Goal: Transaction & Acquisition: Download file/media

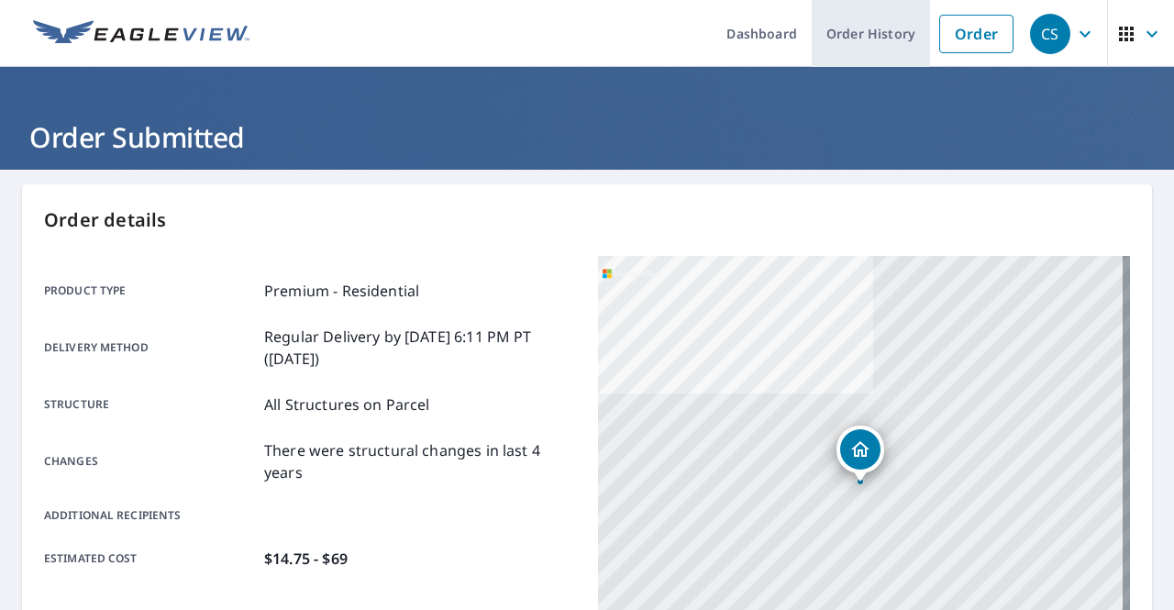
click at [852, 26] on link "Order History" at bounding box center [870, 33] width 118 height 67
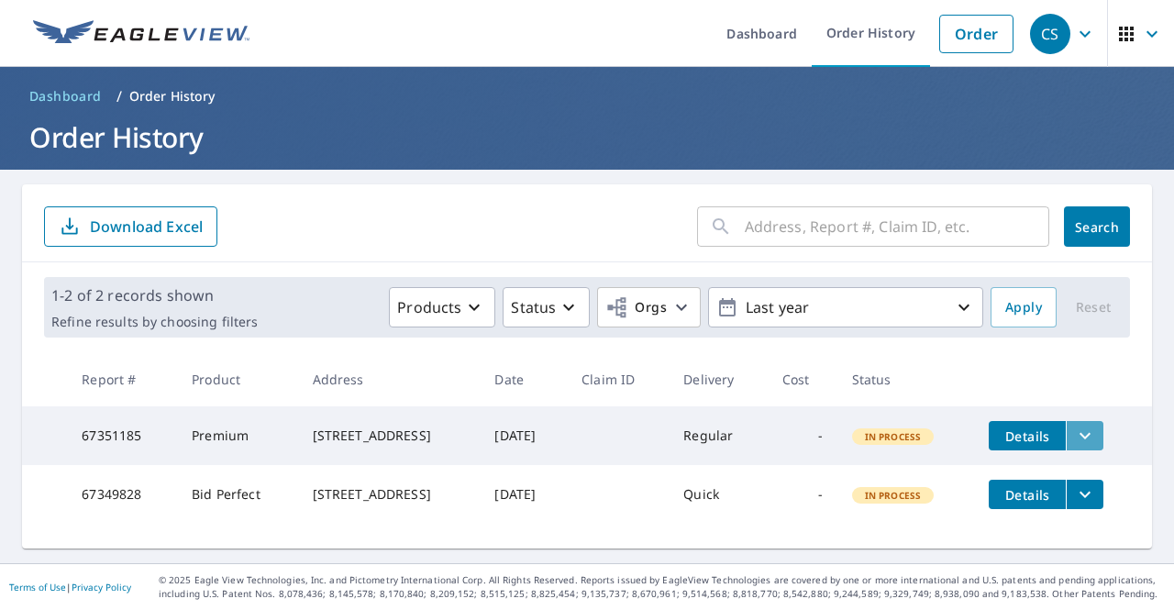
click at [1077, 437] on icon "filesDropdownBtn-67351185" at bounding box center [1085, 435] width 22 height 22
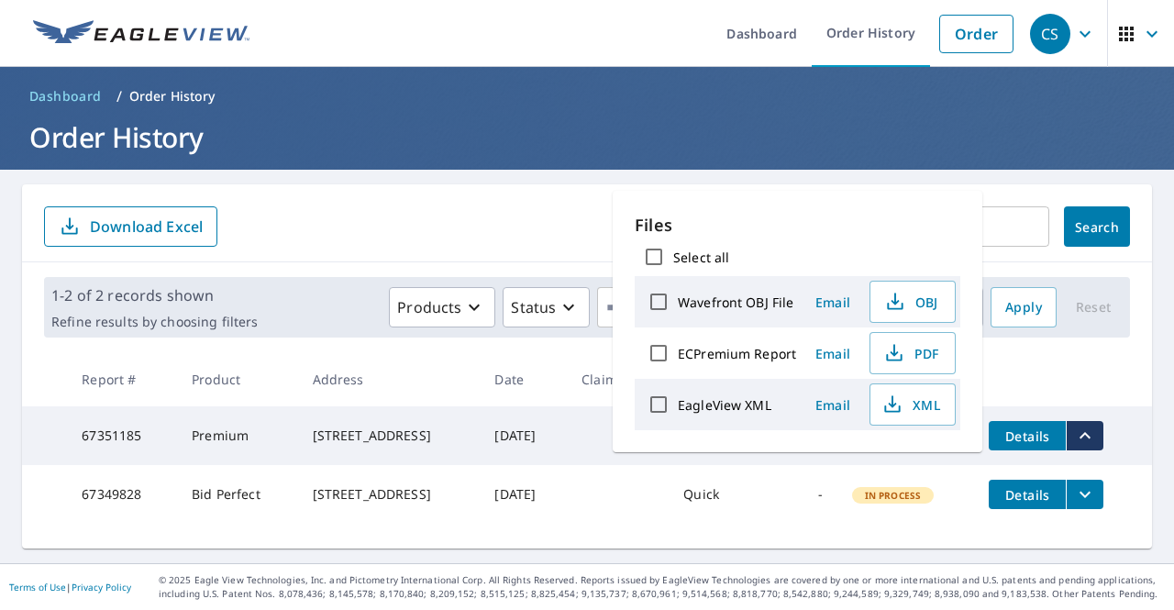
click at [1032, 434] on span "Details" at bounding box center [1026, 435] width 55 height 17
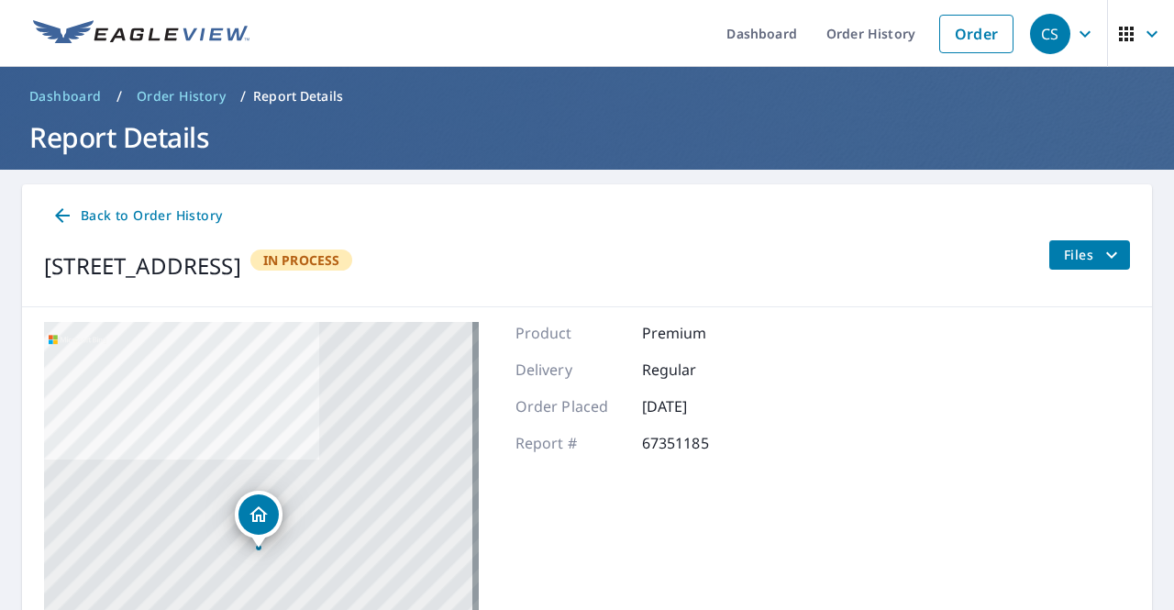
click at [1077, 253] on span "Files" at bounding box center [1092, 255] width 59 height 22
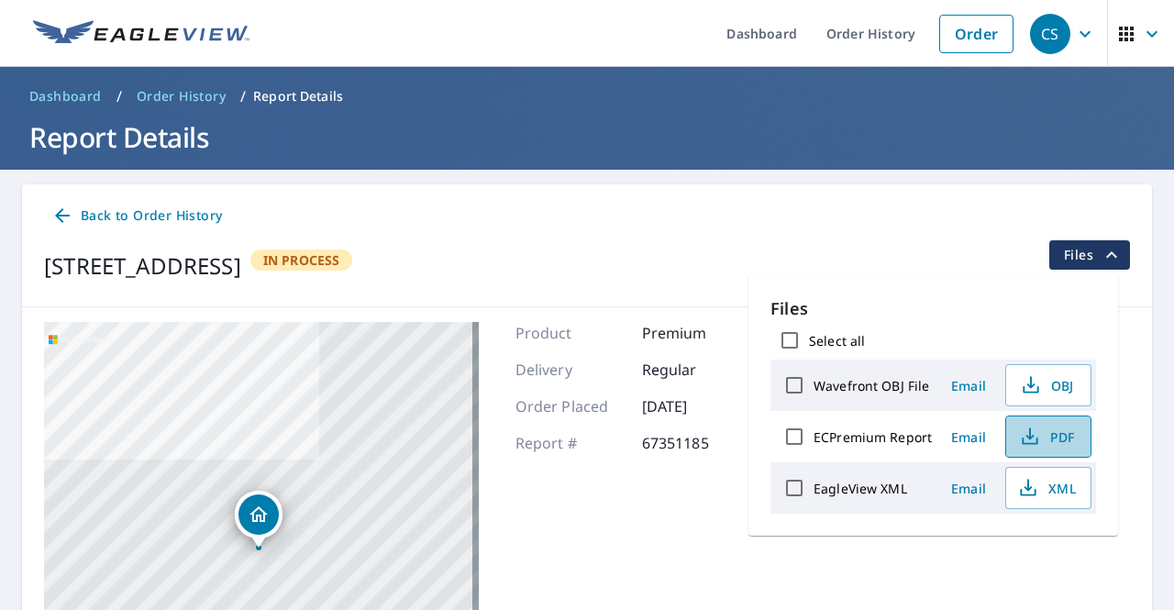
click at [1042, 435] on span "PDF" at bounding box center [1046, 436] width 59 height 22
click at [1040, 382] on span "OBJ" at bounding box center [1046, 385] width 59 height 22
click at [863, 276] on div "Files Select all Wavefront OBJ File Email OBJ ECPremium Report Email PDF EagleV…" at bounding box center [932, 404] width 369 height 261
